Goal: Obtain resource: Download file/media

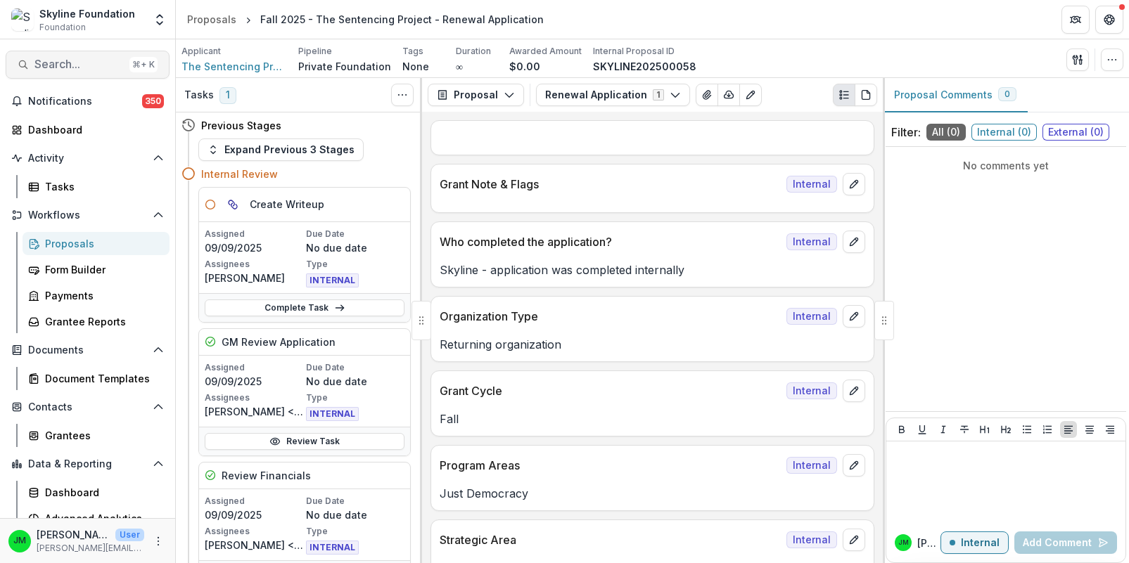
scroll to position [3701, 0]
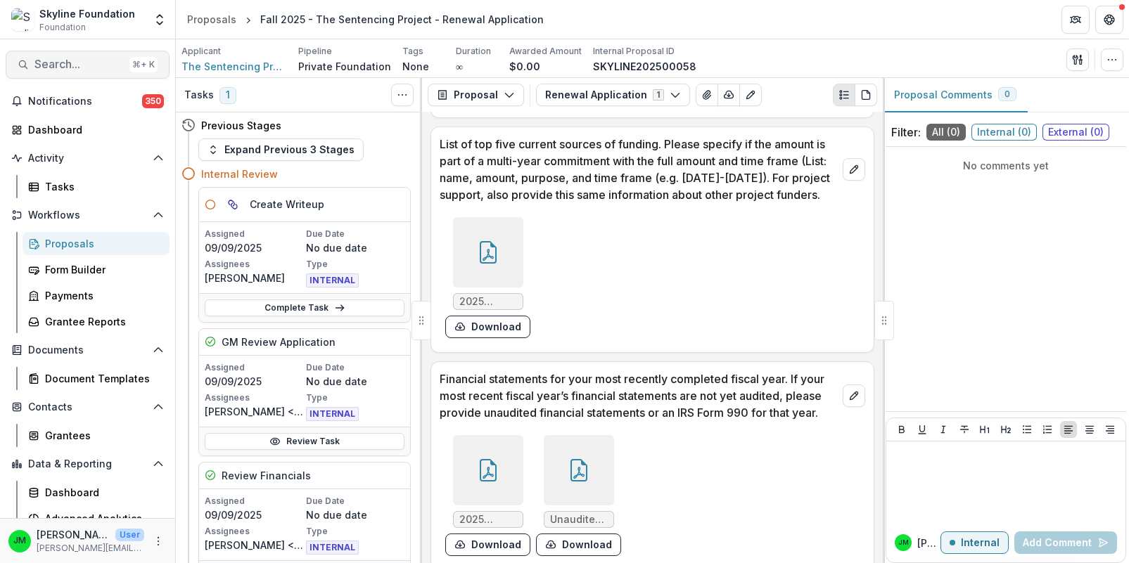
click at [67, 62] on span "Search..." at bounding box center [78, 64] width 89 height 13
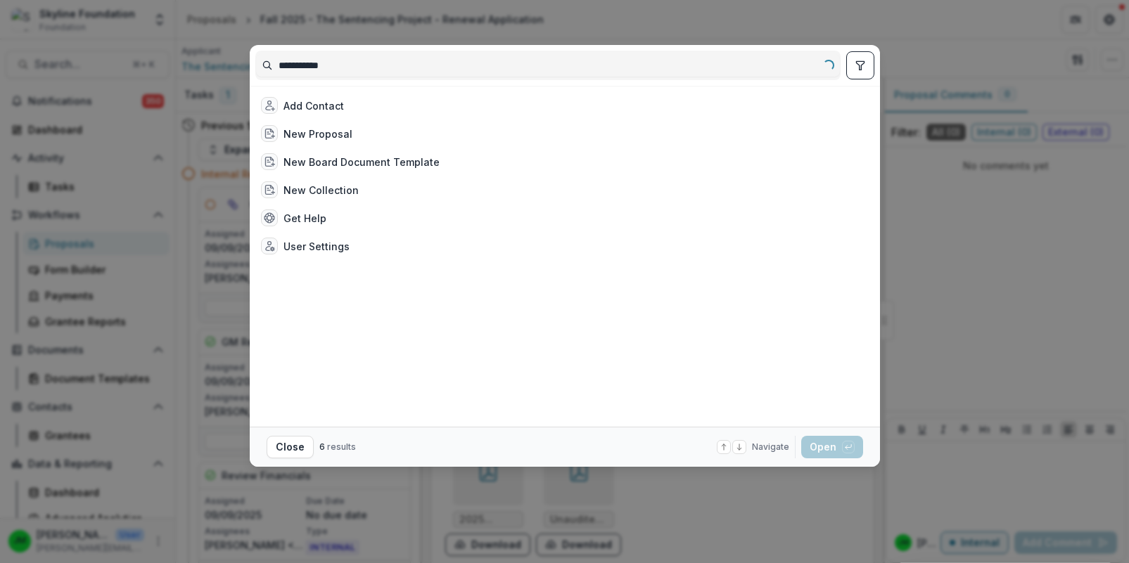
type input "**********"
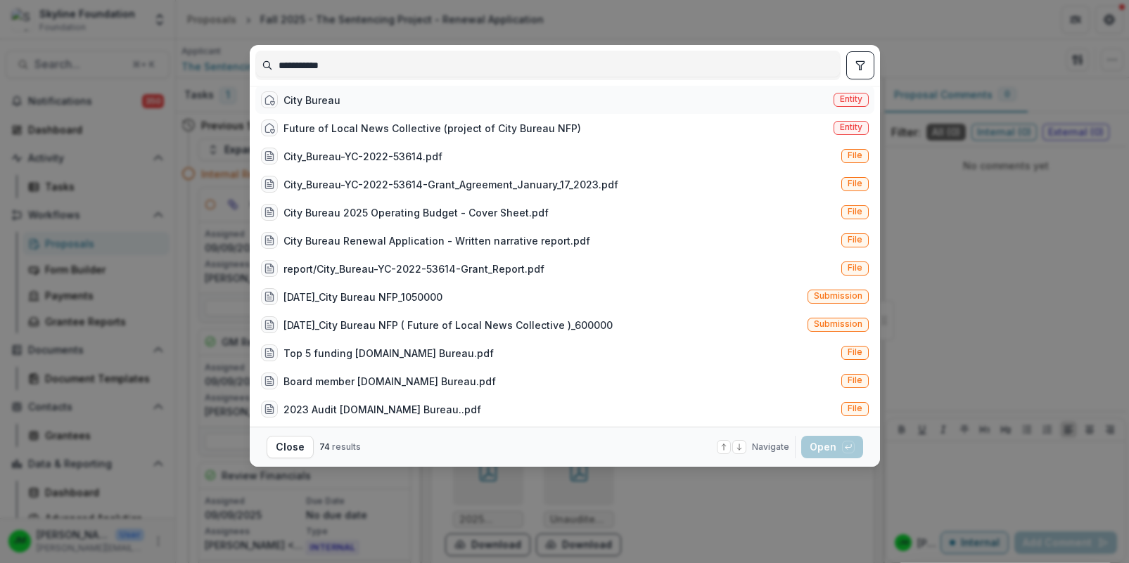
click at [321, 98] on div "City Bureau" at bounding box center [311, 100] width 57 height 15
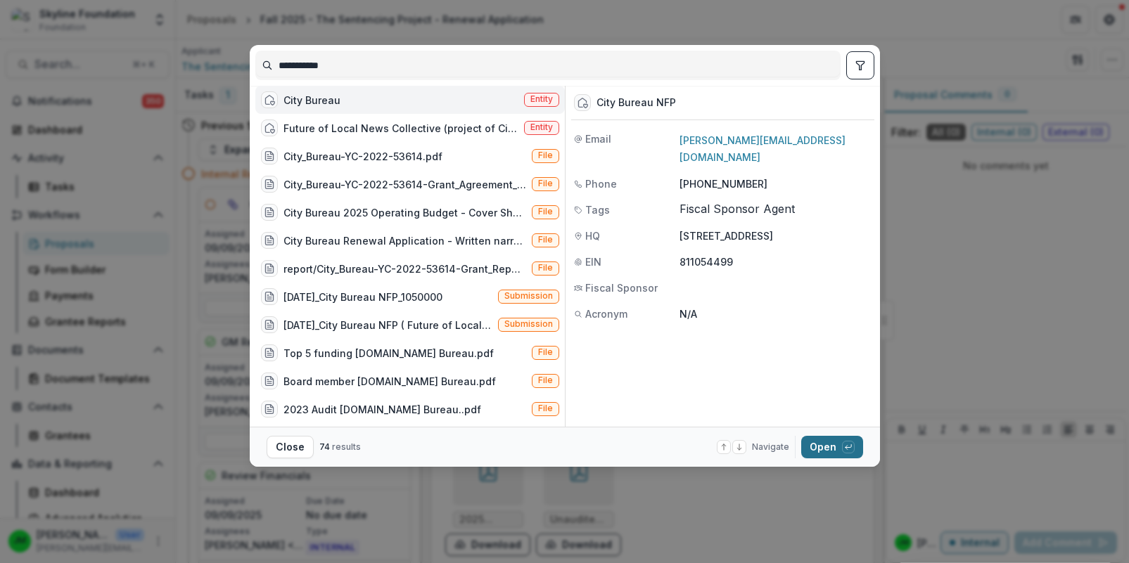
click at [816, 451] on button "Open with enter key" at bounding box center [832, 447] width 62 height 23
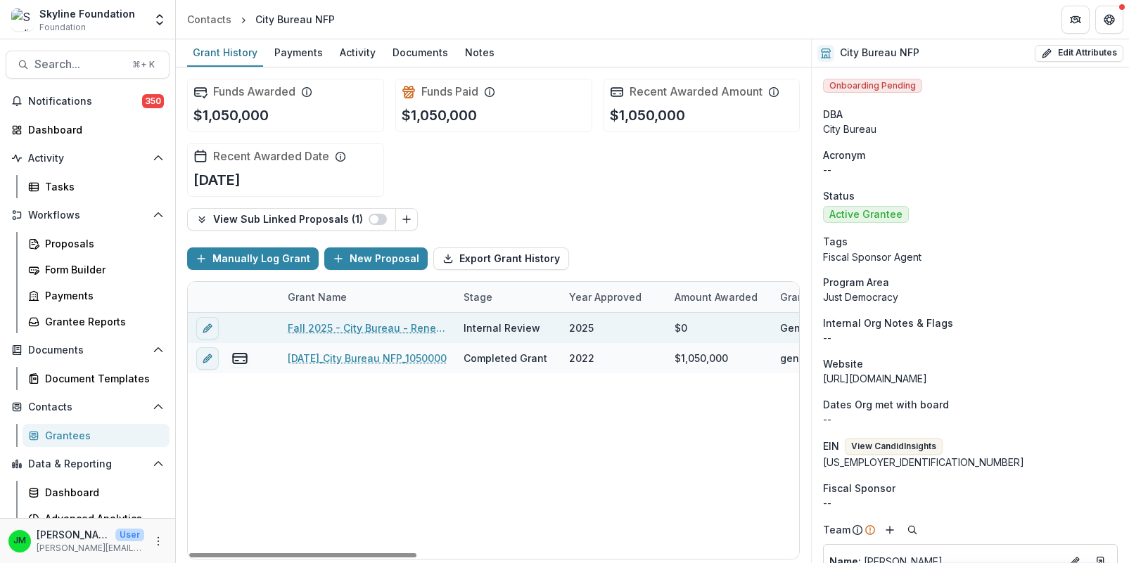
click at [354, 326] on link "Fall 2025 - City Bureau - Renewal Application" at bounding box center [367, 328] width 159 height 15
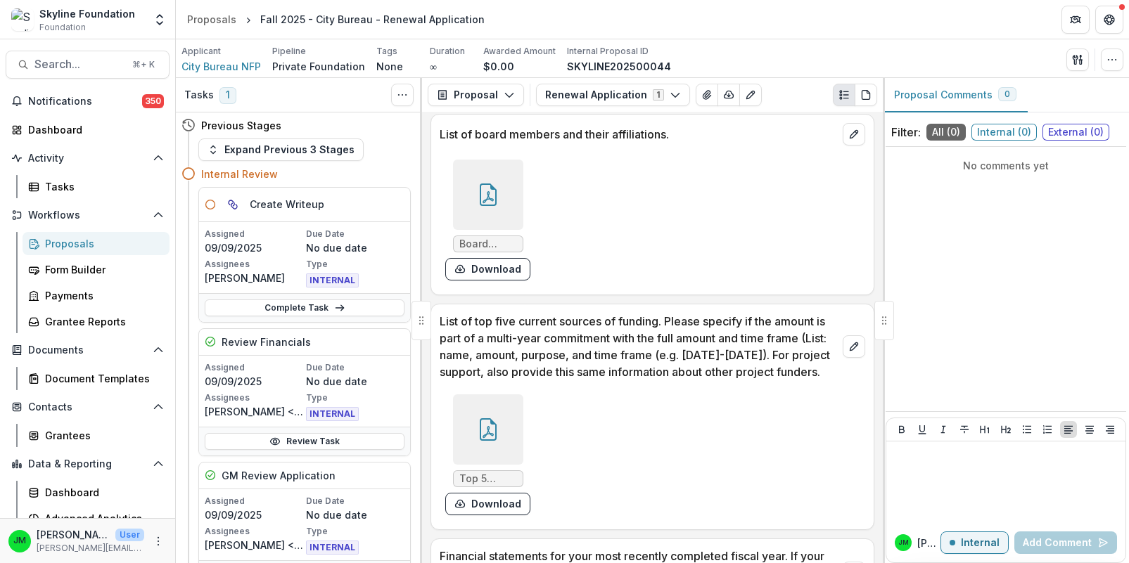
scroll to position [3785, 0]
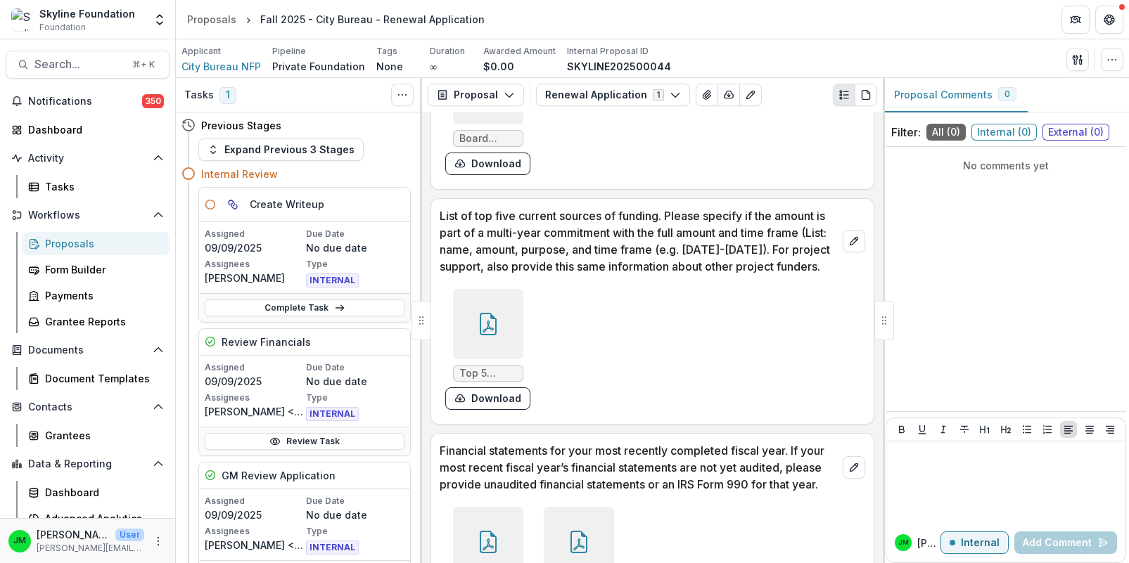
click at [520, 330] on div at bounding box center [488, 324] width 70 height 70
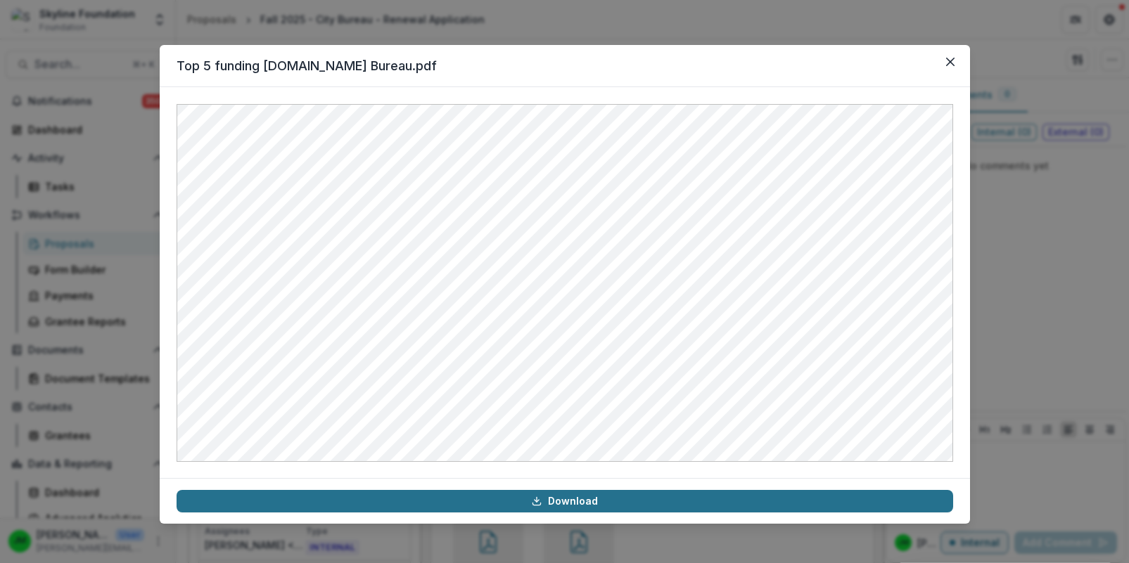
click at [572, 494] on link "Download" at bounding box center [565, 501] width 776 height 23
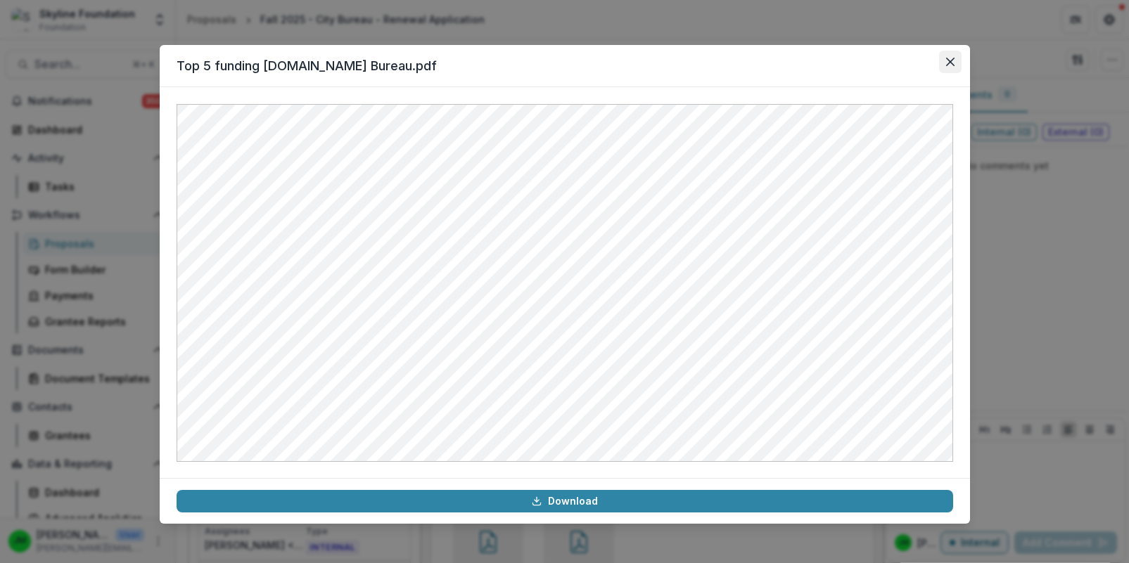
click at [942, 60] on button "Close" at bounding box center [950, 62] width 23 height 23
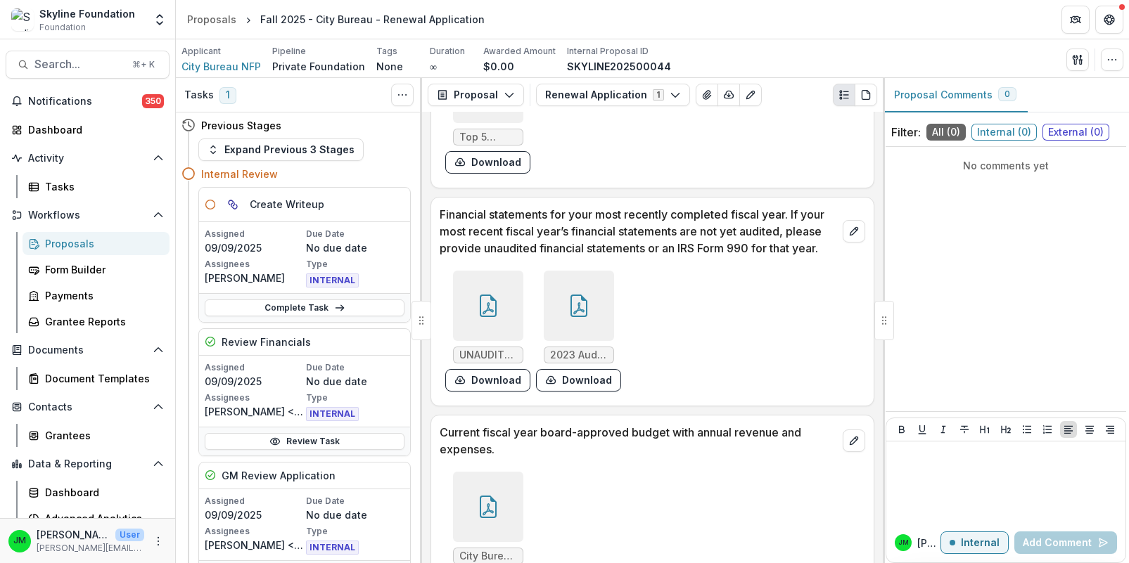
scroll to position [4025, 0]
